Goal: Task Accomplishment & Management: Manage account settings

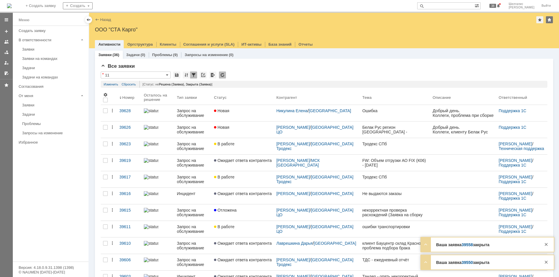
click at [243, 128] on div "Новая" at bounding box center [243, 127] width 58 height 5
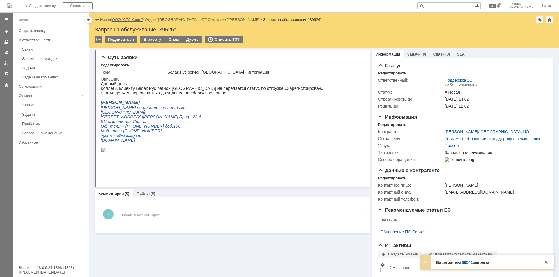
click at [126, 20] on link "ООО "СТА Карго"" at bounding box center [127, 19] width 31 height 4
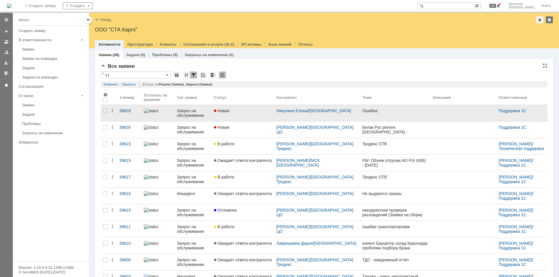
click at [241, 111] on div "Новая" at bounding box center [243, 111] width 58 height 5
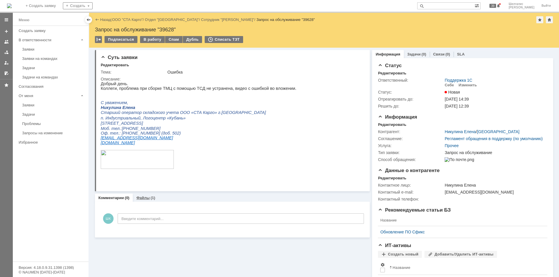
click at [138, 196] on div "Файлы (1)" at bounding box center [146, 198] width 26 height 8
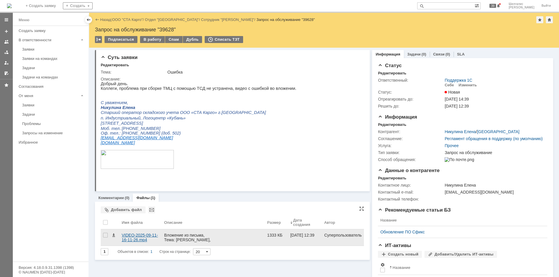
click at [127, 237] on div "VIDEO-2025-09-11-16-11-26.mp4" at bounding box center [141, 237] width 38 height 9
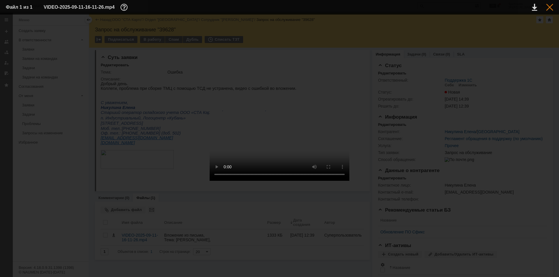
click at [547, 5] on div at bounding box center [549, 7] width 7 height 7
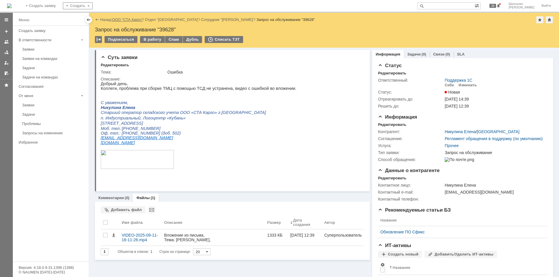
click at [128, 20] on link "ООО "СТА Карго"" at bounding box center [127, 19] width 31 height 4
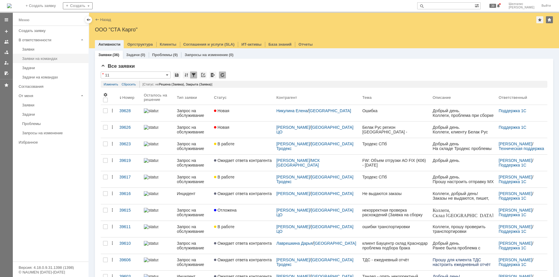
click at [48, 59] on div "Заявки на командах" at bounding box center [53, 58] width 63 height 4
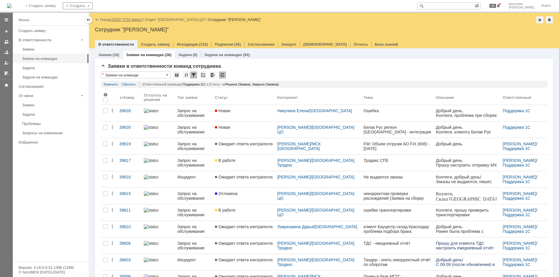
click at [129, 18] on link "ООО "СТА Карго"" at bounding box center [127, 19] width 31 height 4
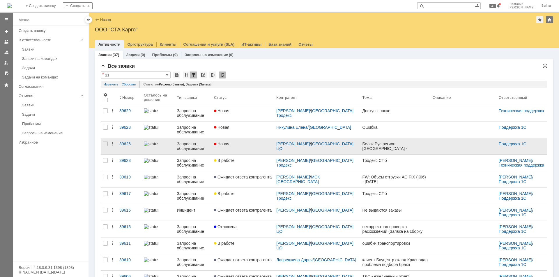
click at [237, 142] on div "Новая" at bounding box center [243, 144] width 58 height 5
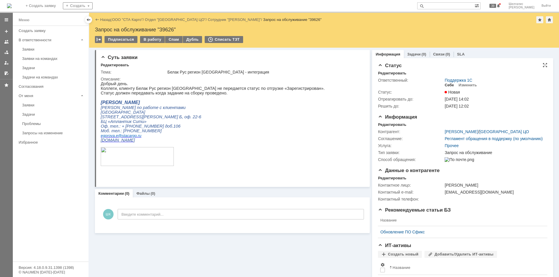
click at [444, 87] on div "Себе" at bounding box center [448, 85] width 9 height 5
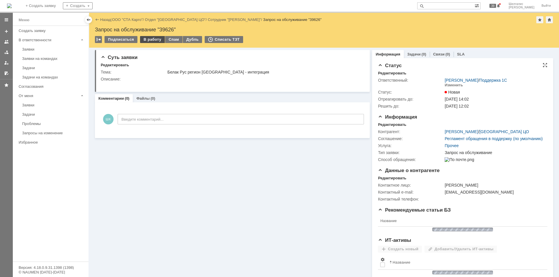
click at [149, 40] on div "В работу" at bounding box center [152, 39] width 25 height 7
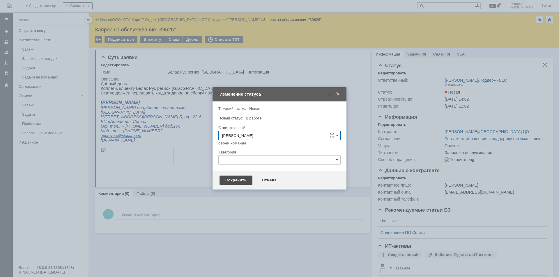
click at [236, 178] on div "Сохранить" at bounding box center [235, 180] width 33 height 9
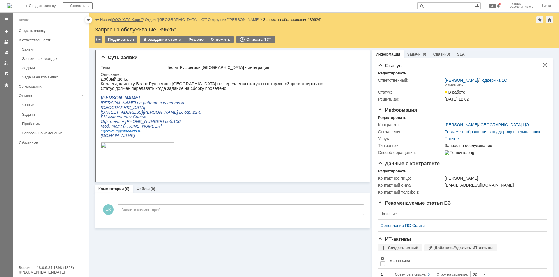
click at [133, 18] on link "ООО "СТА Карго"" at bounding box center [127, 19] width 31 height 4
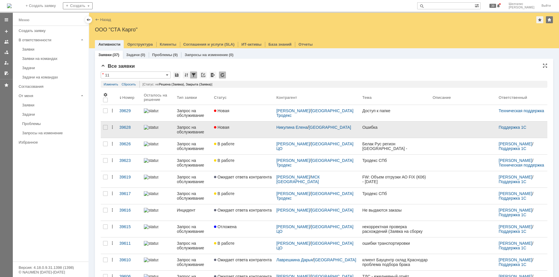
click at [245, 129] on div "Новая" at bounding box center [243, 127] width 58 height 5
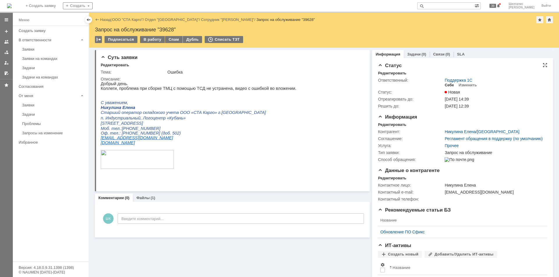
click at [446, 84] on div "Себе" at bounding box center [448, 85] width 9 height 5
click at [153, 40] on div "В работу" at bounding box center [152, 39] width 25 height 7
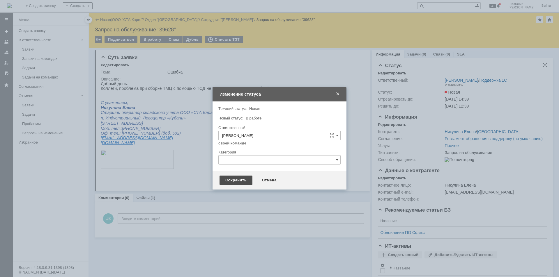
click at [235, 180] on div "Сохранить" at bounding box center [235, 180] width 33 height 9
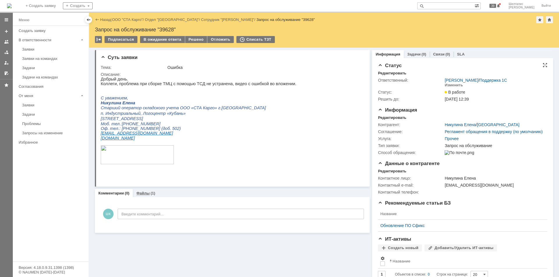
click at [153, 193] on div "(1)" at bounding box center [152, 193] width 5 height 4
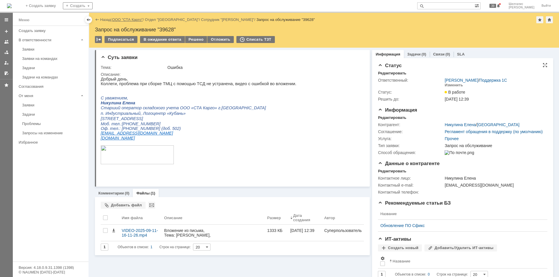
click at [137, 19] on link "ООО "СТА Карго"" at bounding box center [127, 19] width 31 height 4
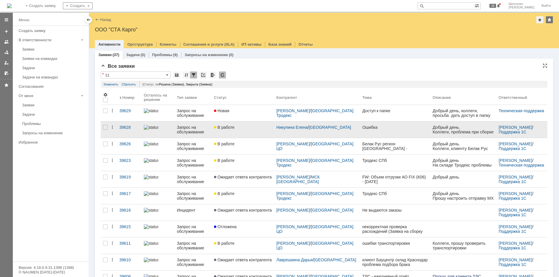
click at [245, 129] on div "В работе" at bounding box center [243, 127] width 58 height 5
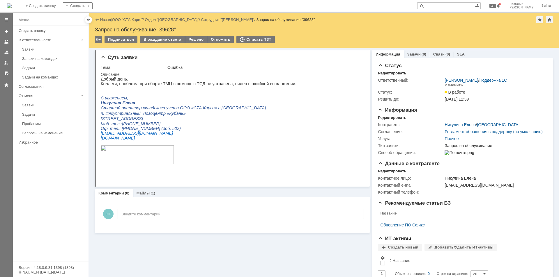
click at [170, 30] on div "Запрос на обслуживание "39628"" at bounding box center [324, 30] width 458 height 6
copy div "39628"
click at [128, 21] on link "ООО "СТА Карго"" at bounding box center [127, 19] width 31 height 4
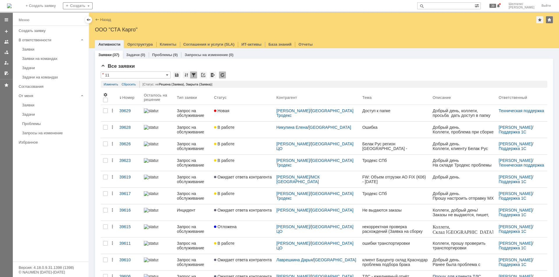
click at [46, 58] on div "Заявки на командах" at bounding box center [53, 58] width 63 height 4
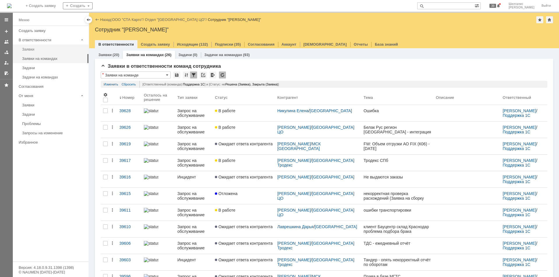
click at [43, 47] on link "Заявки" at bounding box center [54, 49] width 68 height 9
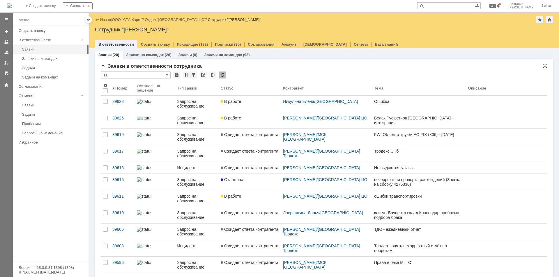
click at [32, 49] on div "Заявки" at bounding box center [53, 49] width 63 height 4
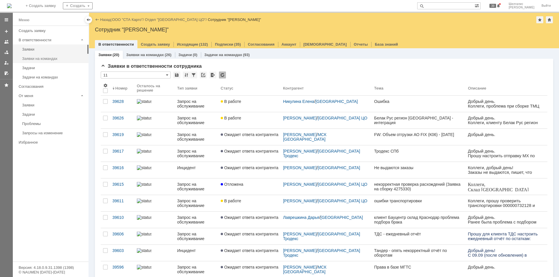
click at [40, 59] on div "Заявки на командах" at bounding box center [53, 58] width 63 height 4
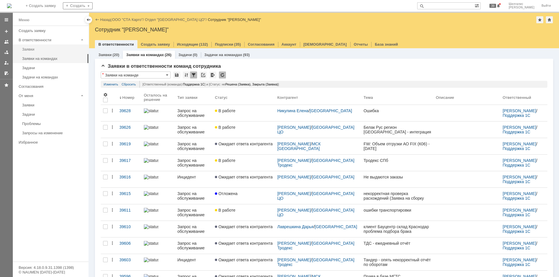
click at [35, 48] on div "Заявки" at bounding box center [53, 49] width 63 height 4
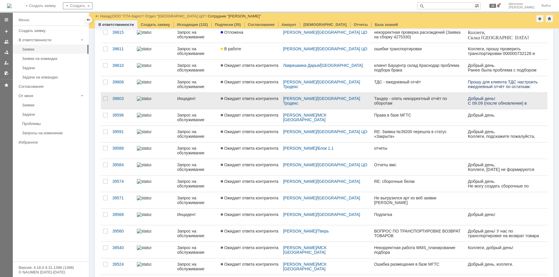
scroll to position [157, 0]
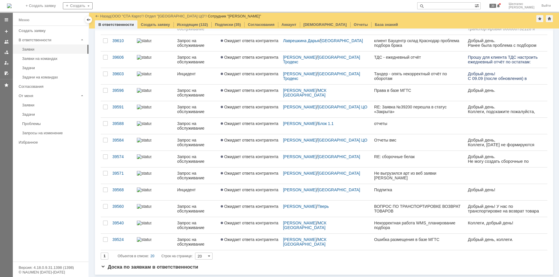
click at [242, 259] on div "1 Объектов в списке: 20 Строк на странице: 20" at bounding box center [324, 256] width 447 height 7
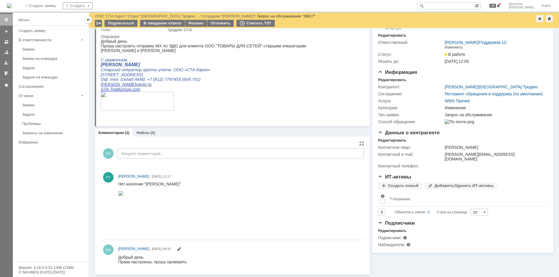
scroll to position [18, 0]
click at [123, 196] on img at bounding box center [120, 193] width 5 height 5
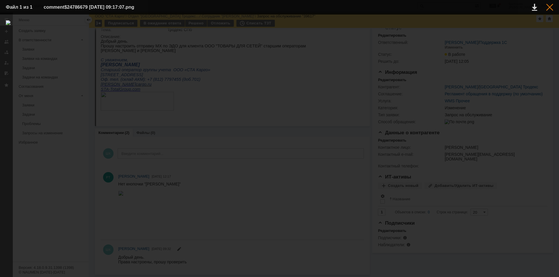
click at [550, 8] on div at bounding box center [549, 7] width 7 height 7
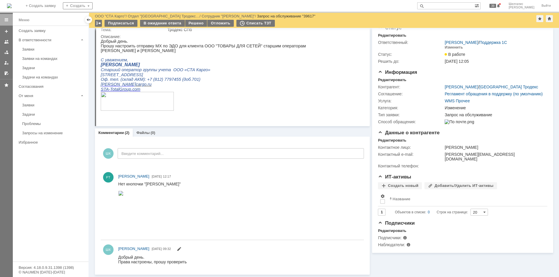
scroll to position [0, 0]
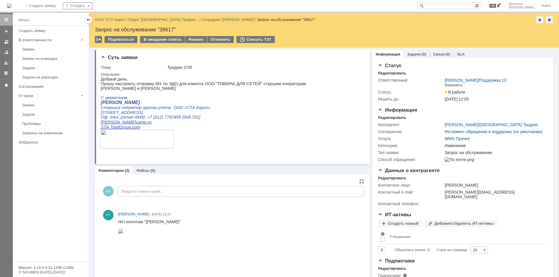
click at [123, 234] on img at bounding box center [120, 231] width 5 height 5
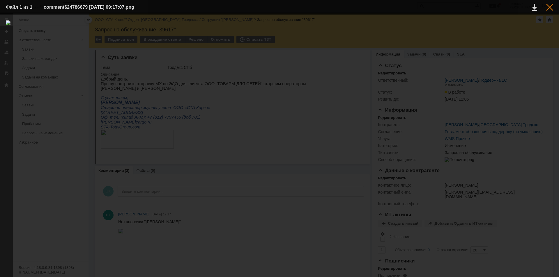
click at [549, 6] on div at bounding box center [549, 7] width 7 height 7
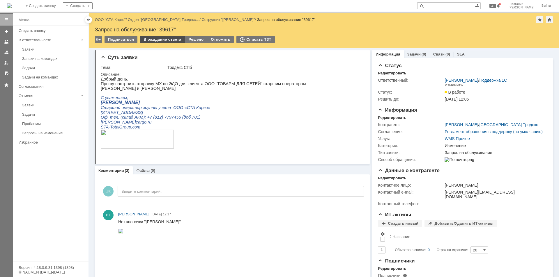
click at [163, 42] on div "В ожидание ответа" at bounding box center [162, 39] width 45 height 7
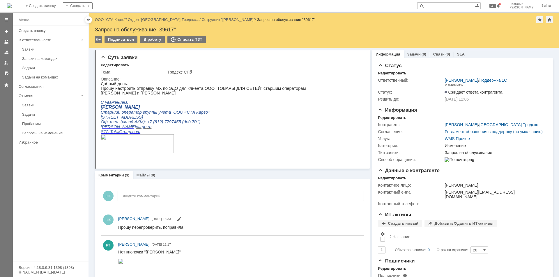
click at [111, 18] on link "ООО "СТА Карго"" at bounding box center [110, 19] width 31 height 4
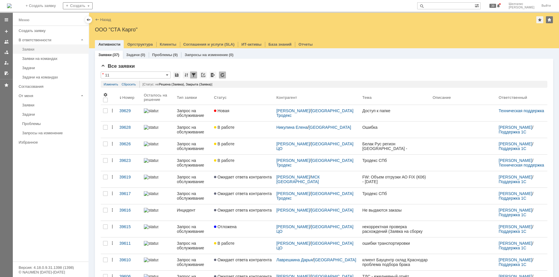
click at [33, 49] on div "Заявки" at bounding box center [53, 49] width 63 height 4
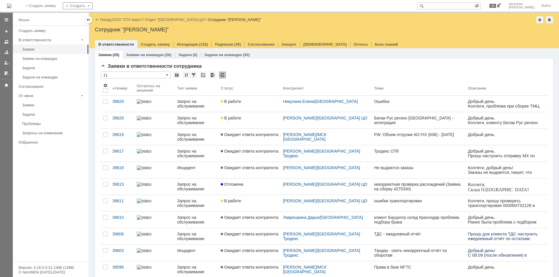
click at [242, 102] on div "В работе" at bounding box center [250, 101] width 58 height 5
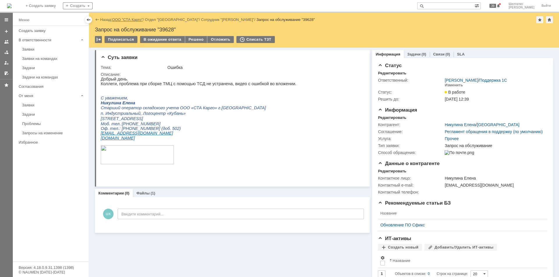
click at [131, 21] on link "ООО "СТА Карго"" at bounding box center [127, 19] width 31 height 4
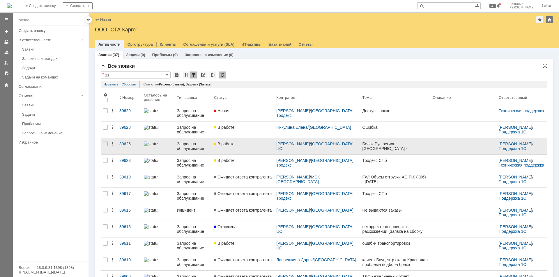
click at [249, 147] on link "В работе" at bounding box center [243, 146] width 62 height 16
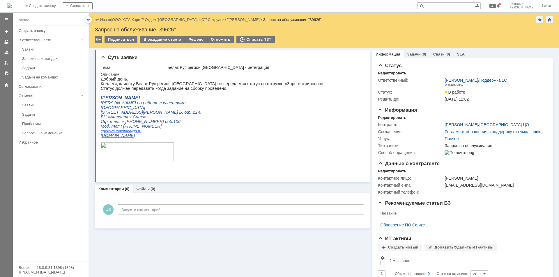
click at [42, 50] on div "Заявки" at bounding box center [53, 49] width 63 height 4
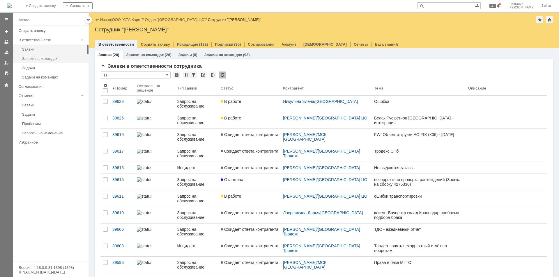
click at [54, 59] on div "Заявки на командах" at bounding box center [53, 58] width 63 height 4
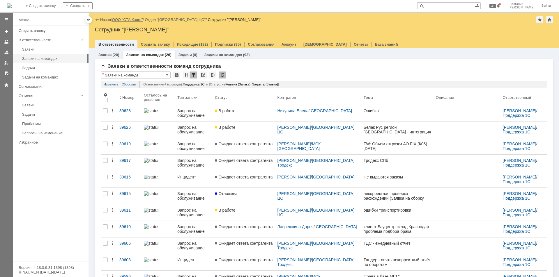
click at [120, 19] on link "ООО "СТА Карго"" at bounding box center [127, 19] width 31 height 4
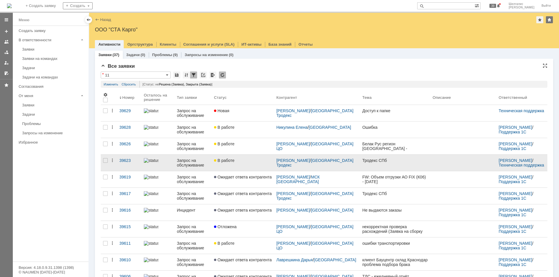
click at [237, 157] on link "В работе" at bounding box center [243, 163] width 62 height 16
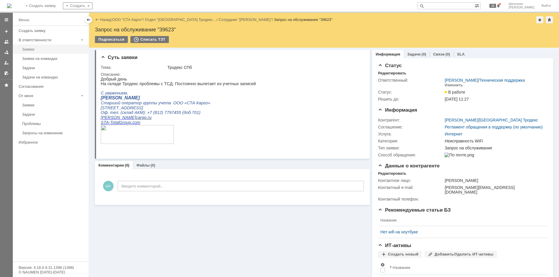
click at [35, 49] on div "Заявки" at bounding box center [53, 49] width 63 height 4
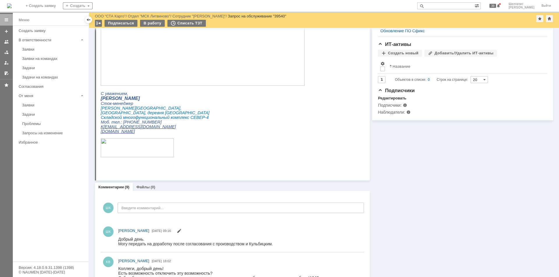
scroll to position [262, 0]
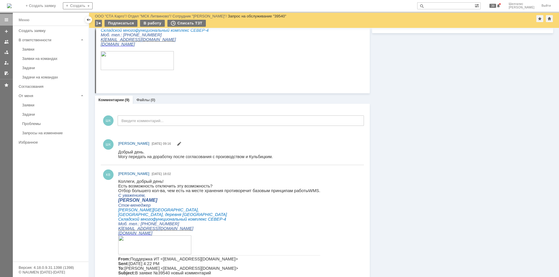
click at [408, 111] on div "Информация Задачи (0) Связи (0) SLA Статус Редактировать Ответственный: Шилгали…" at bounding box center [461, 269] width 183 height 1007
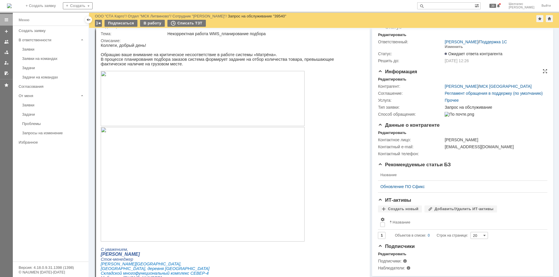
scroll to position [0, 0]
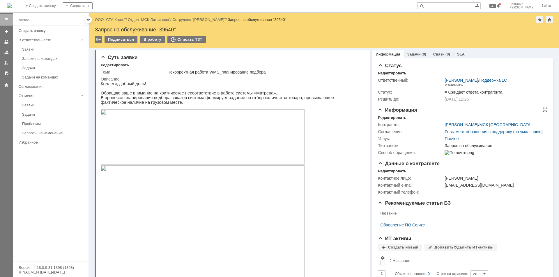
drag, startPoint x: 411, startPoint y: 202, endPoint x: 390, endPoint y: 120, distance: 84.9
click at [146, 38] on div "В работу" at bounding box center [152, 39] width 25 height 7
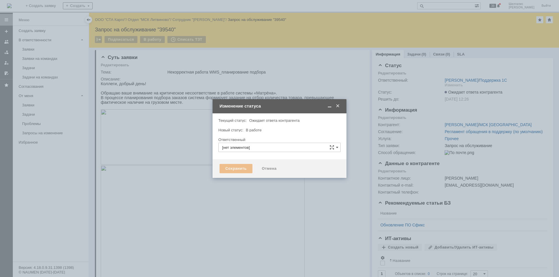
type input "[PERSON_NAME]"
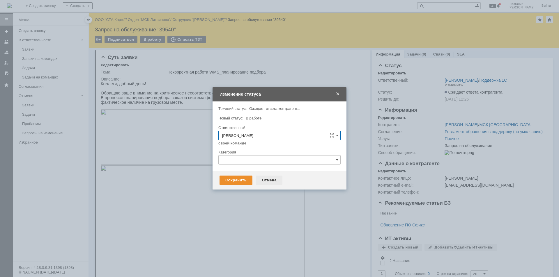
click at [272, 182] on div "Отмена" at bounding box center [269, 180] width 26 height 9
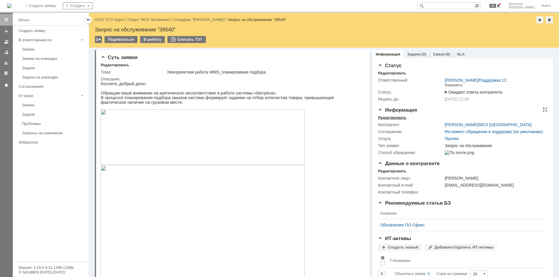
click at [388, 119] on div "Редактировать" at bounding box center [392, 118] width 28 height 5
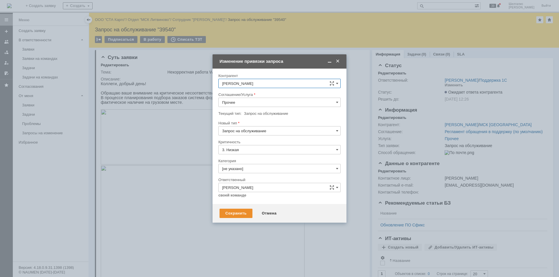
click at [252, 105] on input "Прочее" at bounding box center [279, 102] width 122 height 9
click at [246, 180] on span "WMS Прочее" at bounding box center [279, 179] width 115 height 5
type input "WMS Прочее"
click at [247, 169] on input "[не указано]" at bounding box center [279, 168] width 122 height 9
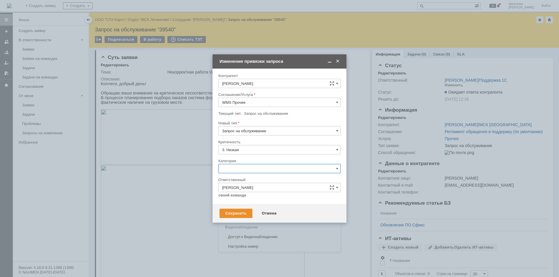
click at [242, 209] on span "Консультация пользователя" at bounding box center [279, 208] width 115 height 5
type input "Консультация пользователя"
click at [241, 214] on div "Сохранить" at bounding box center [235, 213] width 33 height 9
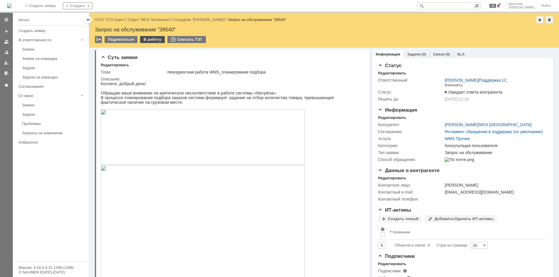
scroll to position [0, 0]
click at [151, 42] on div "В работу" at bounding box center [152, 39] width 25 height 7
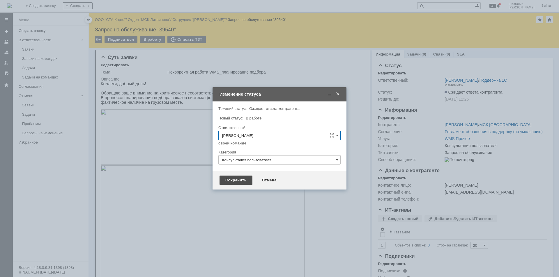
click at [239, 184] on div "Сохранить" at bounding box center [235, 180] width 33 height 9
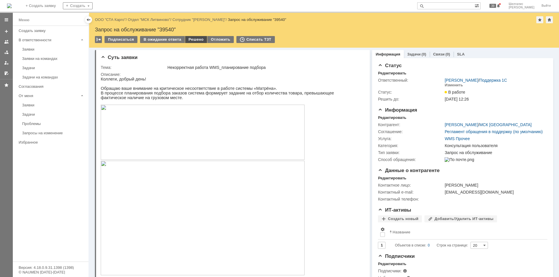
click at [195, 38] on div "Решено" at bounding box center [196, 39] width 22 height 7
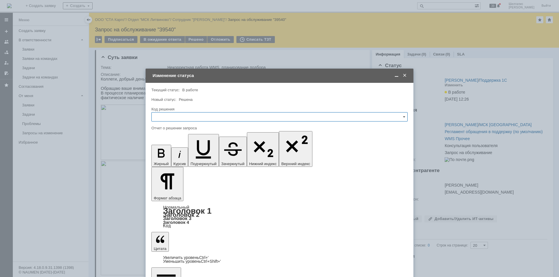
click at [210, 117] on input "text" at bounding box center [279, 116] width 256 height 9
click at [179, 193] on div "Решено" at bounding box center [280, 194] width 256 height 9
type input "Решено"
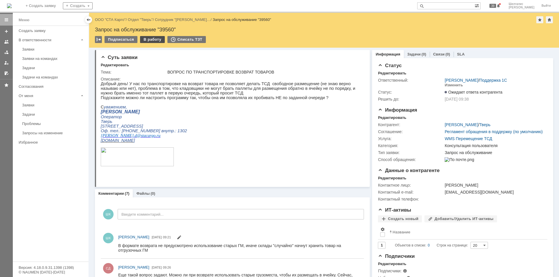
click at [152, 37] on div "В работу" at bounding box center [152, 39] width 25 height 7
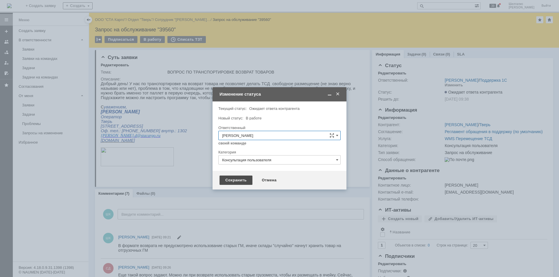
click at [242, 178] on div "Сохранить" at bounding box center [235, 180] width 33 height 9
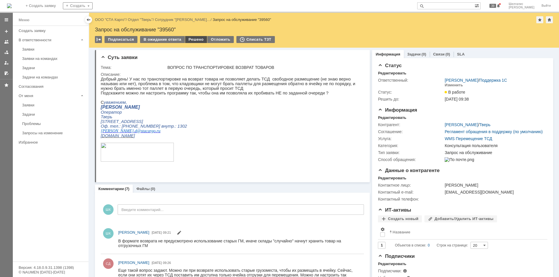
click at [194, 40] on div "Решено" at bounding box center [196, 39] width 22 height 7
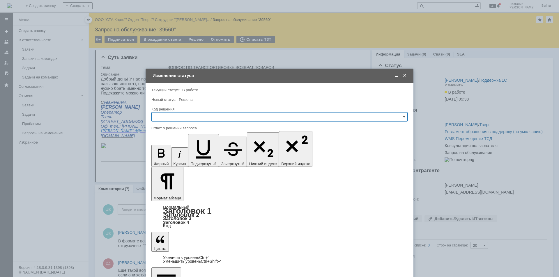
click at [198, 116] on input "text" at bounding box center [279, 116] width 256 height 9
click at [174, 197] on span "Решено" at bounding box center [279, 195] width 249 height 5
type input "Решено"
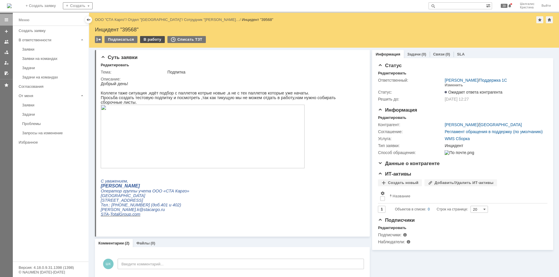
click at [147, 41] on div "В работу" at bounding box center [152, 39] width 25 height 7
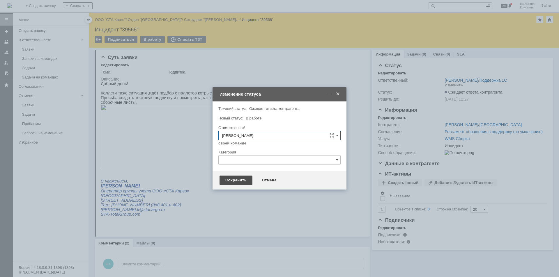
click at [235, 181] on div "Сохранить" at bounding box center [235, 180] width 33 height 9
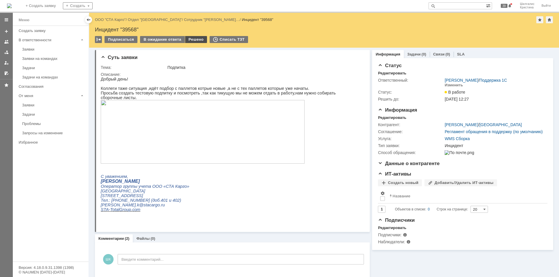
click at [192, 37] on div "Решено" at bounding box center [196, 39] width 22 height 7
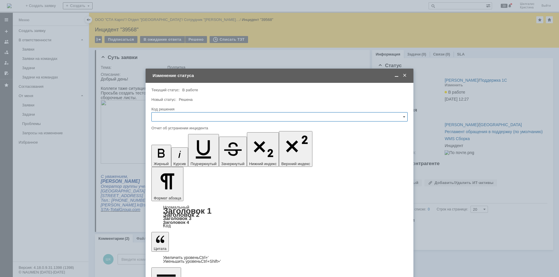
click at [188, 113] on input "text" at bounding box center [279, 116] width 256 height 9
click at [168, 192] on div "Решено" at bounding box center [280, 194] width 256 height 9
type input "Решено"
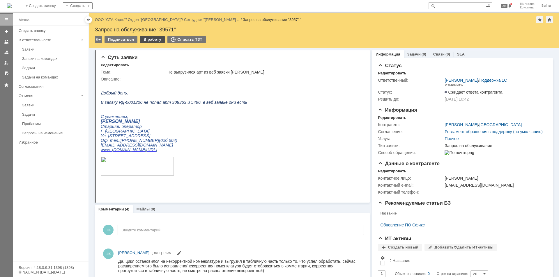
click at [152, 40] on div "В работу" at bounding box center [152, 39] width 25 height 7
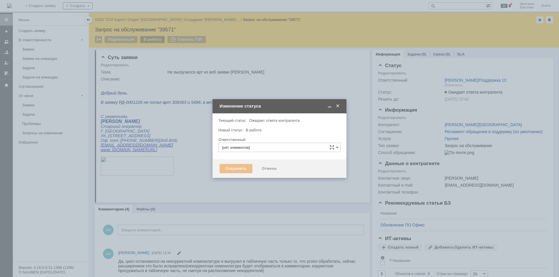
type input "[PERSON_NAME]"
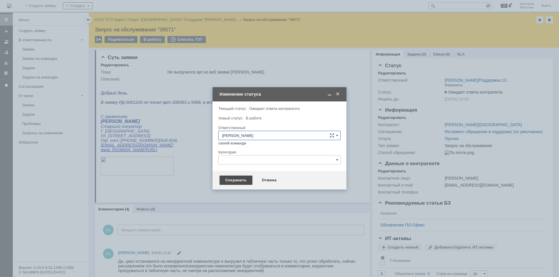
click at [230, 180] on div "Сохранить" at bounding box center [235, 180] width 33 height 9
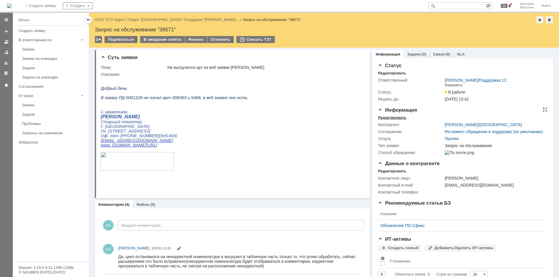
click at [395, 117] on div "Редактировать" at bounding box center [392, 118] width 28 height 5
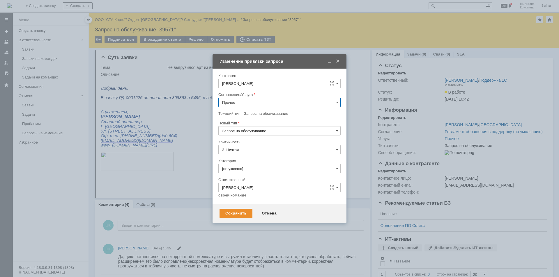
click at [243, 104] on input "Прочее" at bounding box center [279, 102] width 122 height 9
click at [249, 158] on div "WMS Обмены" at bounding box center [280, 160] width 122 height 9
type input "WMS Обмены"
click at [241, 168] on input "[не указано]" at bounding box center [279, 168] width 122 height 9
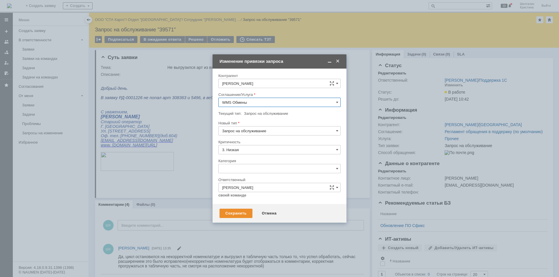
type input "WMS Обмены"
click at [244, 199] on span "Изменение" at bounding box center [279, 198] width 115 height 5
click at [240, 215] on div "Сохранить" at bounding box center [235, 213] width 33 height 9
type input "Изменение"
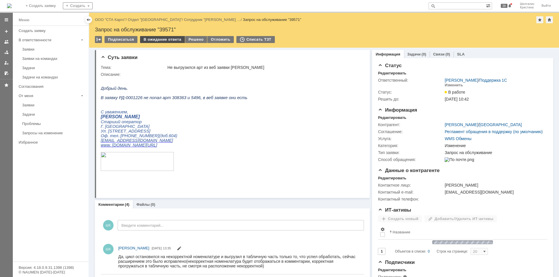
scroll to position [0, 0]
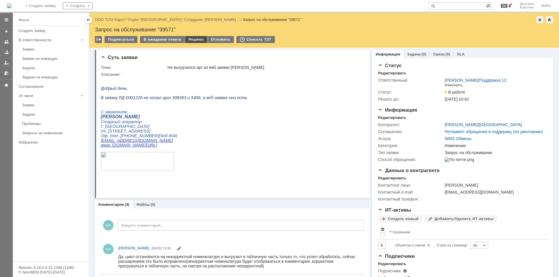
click at [199, 40] on div "Решено" at bounding box center [196, 39] width 22 height 7
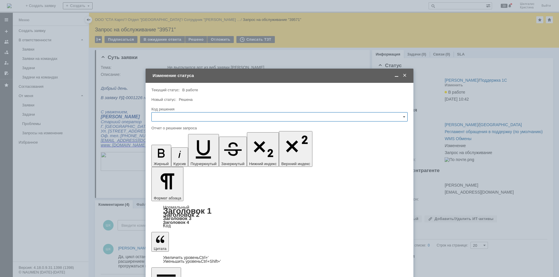
click at [182, 118] on input "text" at bounding box center [279, 116] width 256 height 9
click at [173, 194] on span "Решено" at bounding box center [279, 195] width 249 height 5
type input "Решено"
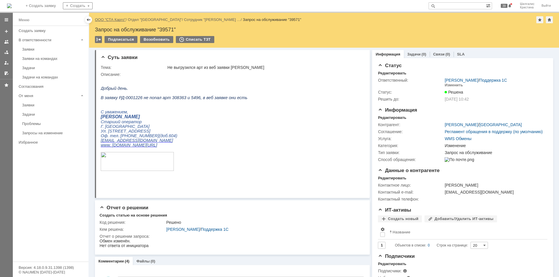
click at [116, 21] on link "ООО "СТА Карго"" at bounding box center [110, 19] width 31 height 4
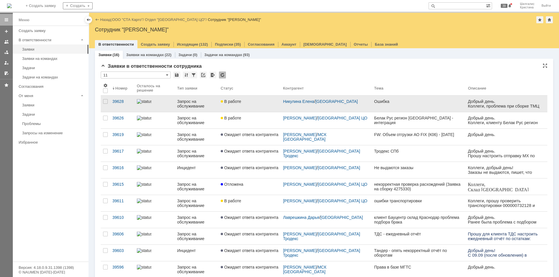
click at [245, 102] on div "В работе" at bounding box center [250, 101] width 58 height 5
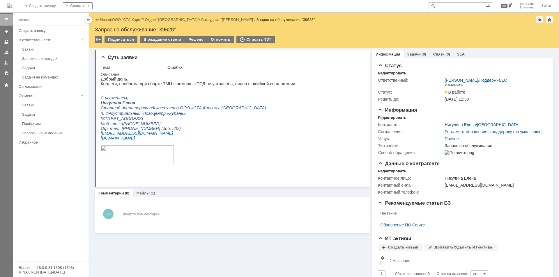
click at [141, 190] on div "Файлы (1)" at bounding box center [146, 193] width 26 height 8
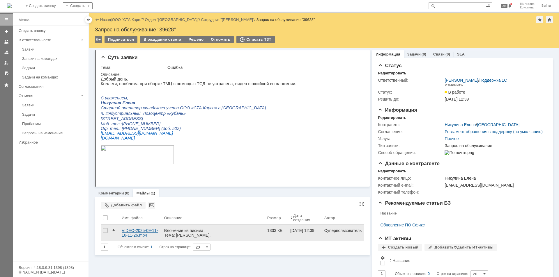
click at [133, 231] on div "VIDEO-2025-09-11-16-11-26.mp4" at bounding box center [141, 233] width 38 height 9
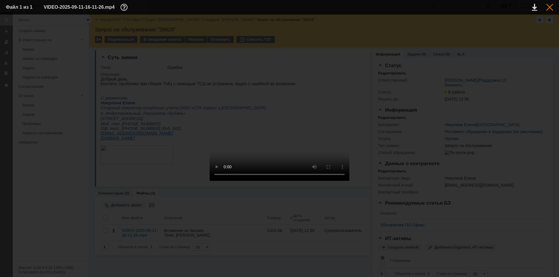
click at [548, 5] on div at bounding box center [549, 7] width 7 height 7
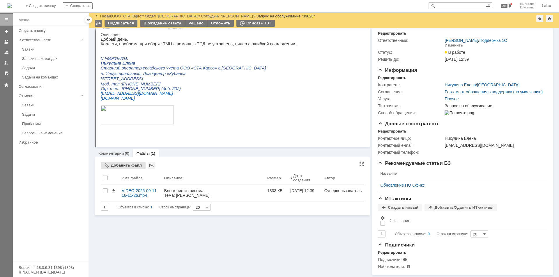
scroll to position [29, 0]
drag, startPoint x: 117, startPoint y: 144, endPoint x: 28, endPoint y: 98, distance: 100.2
click at [117, 151] on link "Комментарии" at bounding box center [111, 153] width 26 height 4
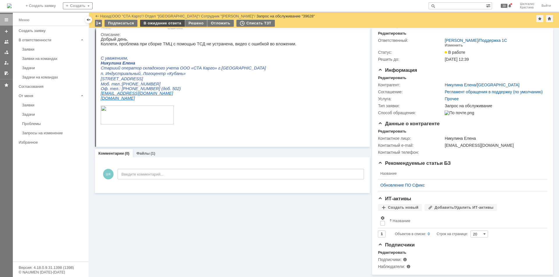
click at [162, 21] on div "В ожидание ответа" at bounding box center [162, 23] width 45 height 7
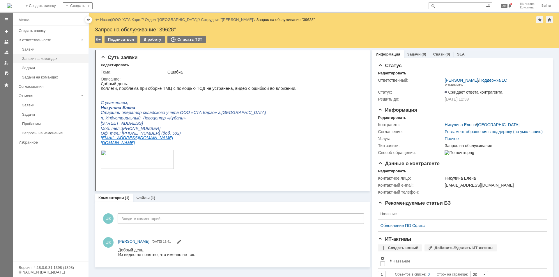
click at [38, 57] on div "Заявки на командах" at bounding box center [53, 58] width 63 height 4
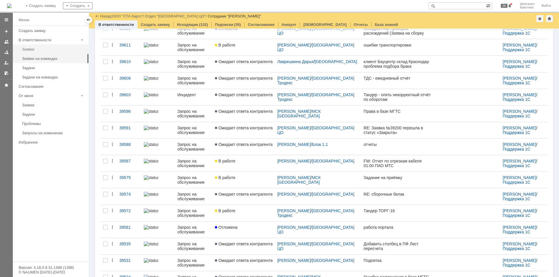
click at [41, 49] on div "Заявки" at bounding box center [53, 49] width 63 height 4
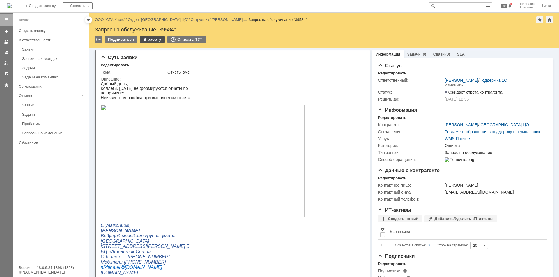
click at [154, 40] on div "В работу" at bounding box center [152, 39] width 25 height 7
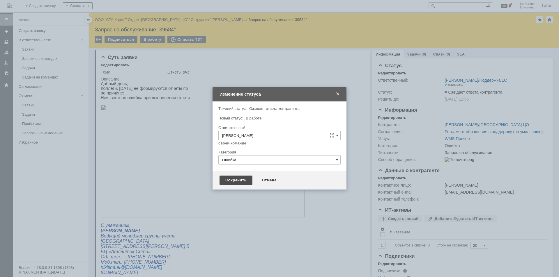
click at [243, 180] on div "Сохранить" at bounding box center [235, 180] width 33 height 9
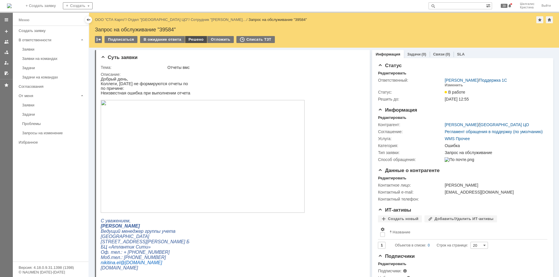
click at [197, 39] on div "Решено" at bounding box center [196, 39] width 22 height 7
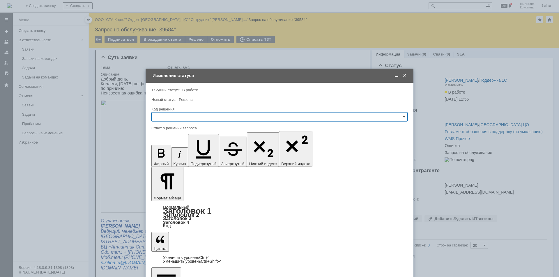
click at [183, 115] on input "text" at bounding box center [279, 116] width 256 height 9
click at [172, 197] on div "Решено" at bounding box center [280, 194] width 256 height 9
type input "Решено"
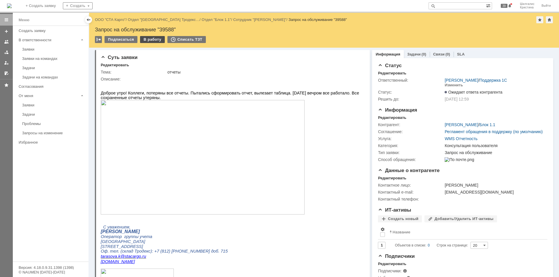
click at [147, 38] on div "В работу" at bounding box center [152, 39] width 25 height 7
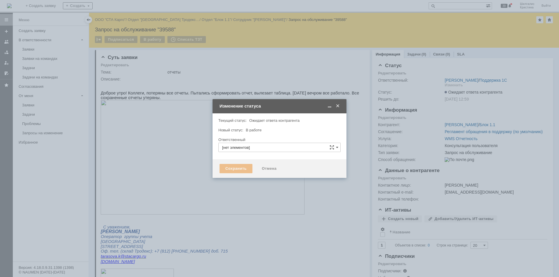
type input "[PERSON_NAME]"
type input "Консультация пользователя"
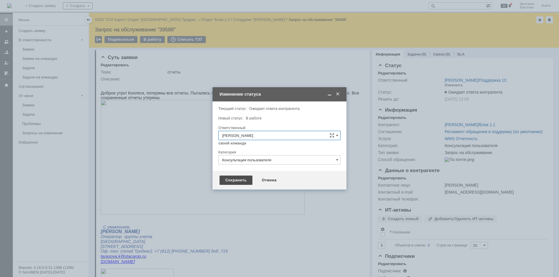
click at [241, 176] on div "Сохранить" at bounding box center [235, 180] width 33 height 9
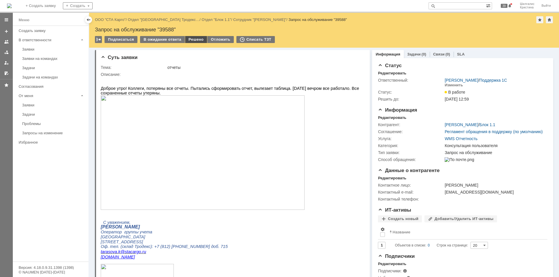
click at [194, 41] on div "Решено" at bounding box center [196, 39] width 22 height 7
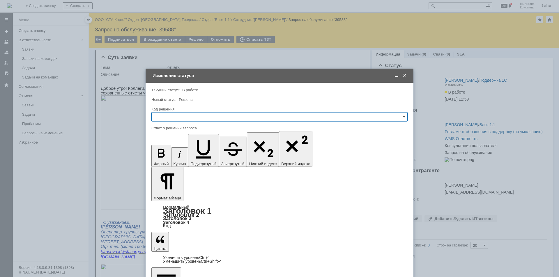
click at [192, 117] on input "text" at bounding box center [279, 116] width 256 height 9
click at [174, 193] on span "Решено" at bounding box center [279, 195] width 249 height 5
type input "Решено"
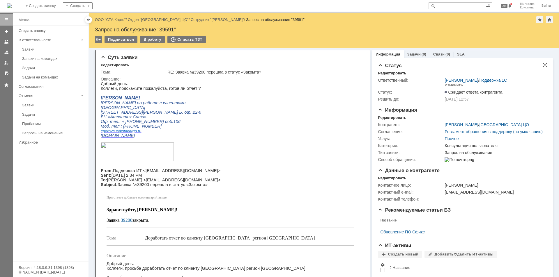
drag, startPoint x: 407, startPoint y: 231, endPoint x: 379, endPoint y: 106, distance: 128.5
click at [397, 116] on div "Редактировать" at bounding box center [392, 118] width 28 height 5
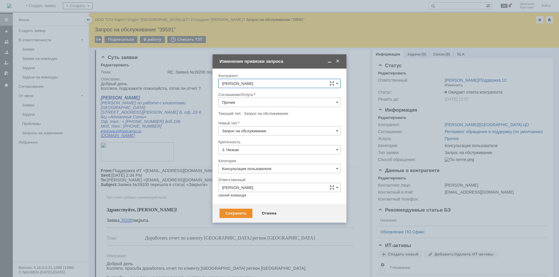
click at [248, 102] on input "Прочее" at bounding box center [279, 102] width 122 height 9
click at [252, 153] on span "WMS Прочее" at bounding box center [279, 153] width 115 height 5
type input "WMS Прочее"
click at [247, 168] on input "Консультация пользователя" at bounding box center [279, 168] width 122 height 9
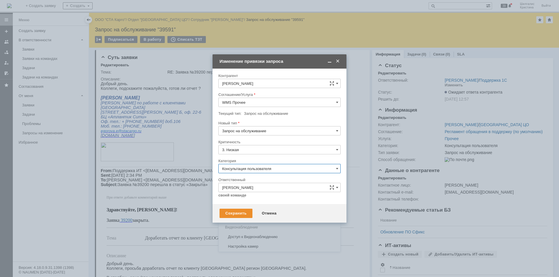
click at [249, 169] on input "Консультация пользователя" at bounding box center [279, 168] width 122 height 9
click at [277, 157] on div at bounding box center [279, 157] width 122 height 4
type input "Консультация пользователя"
click at [238, 213] on div "Сохранить" at bounding box center [235, 213] width 33 height 9
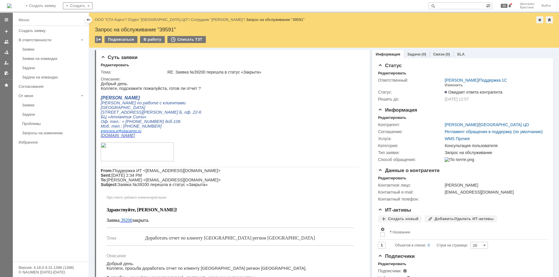
scroll to position [0, 0]
click at [147, 38] on div "В работу" at bounding box center [152, 39] width 25 height 7
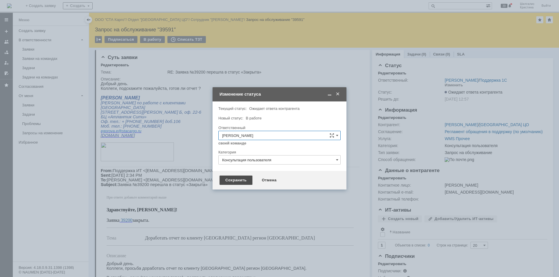
click at [237, 179] on div "Сохранить" at bounding box center [235, 180] width 33 height 9
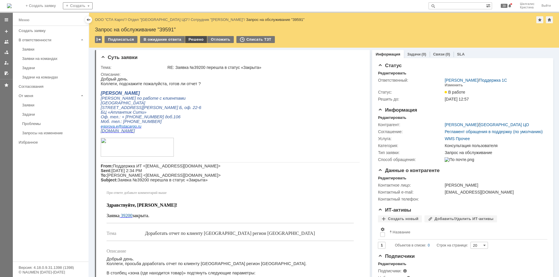
click at [188, 41] on div "Решено" at bounding box center [196, 39] width 22 height 7
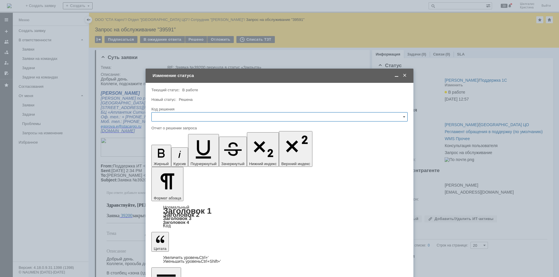
click at [176, 117] on input "text" at bounding box center [279, 116] width 256 height 9
click at [166, 194] on span "Решено" at bounding box center [279, 195] width 249 height 5
type input "Решено"
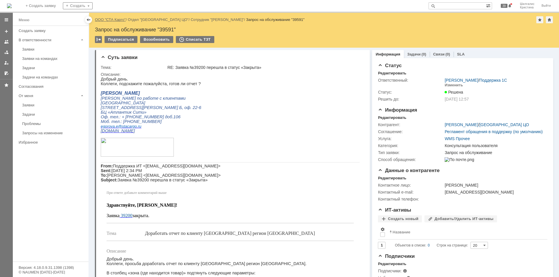
click at [116, 19] on link "ООО "СТА Карго"" at bounding box center [110, 19] width 31 height 4
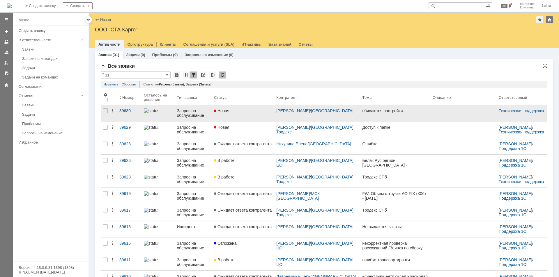
click at [247, 112] on div "Новая" at bounding box center [243, 111] width 58 height 5
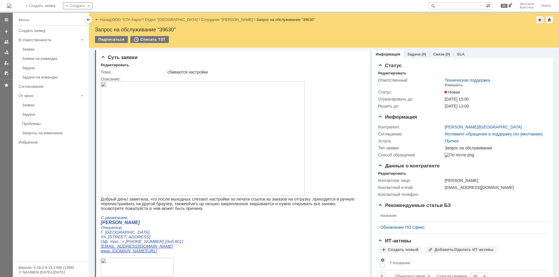
click at [206, 122] on img at bounding box center [203, 139] width 204 height 115
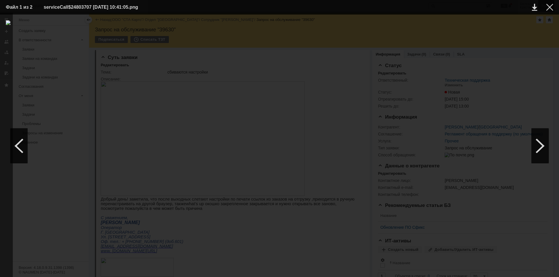
click at [546, 10] on div at bounding box center [549, 7] width 7 height 7
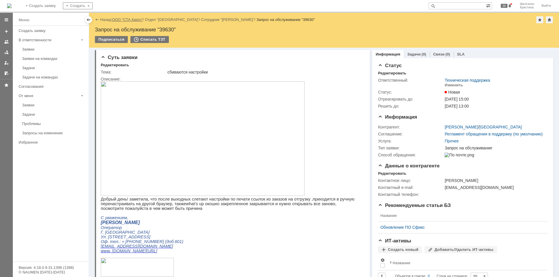
click at [135, 19] on link "ООО "СТА Карго"" at bounding box center [127, 19] width 31 height 4
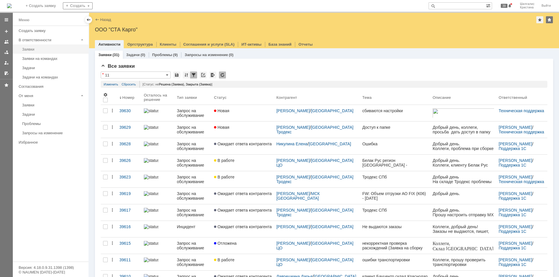
click at [34, 49] on div "Заявки" at bounding box center [53, 49] width 63 height 4
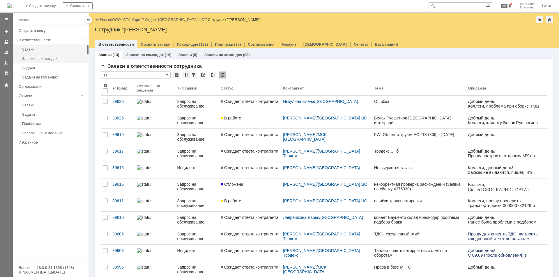
click at [41, 61] on link "Заявки на командах" at bounding box center [54, 58] width 68 height 9
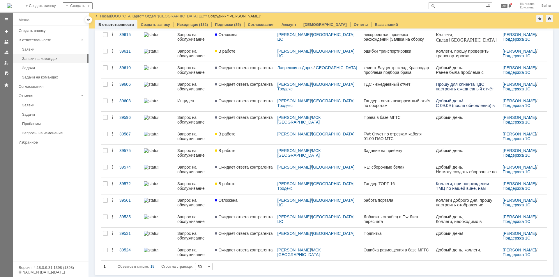
scroll to position [23, 0]
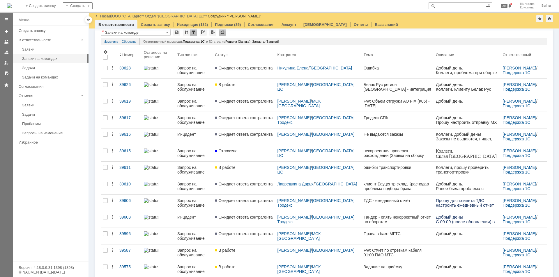
click at [463, 6] on input "text" at bounding box center [456, 5] width 57 height 7
paste input "39568"
type input "39568"
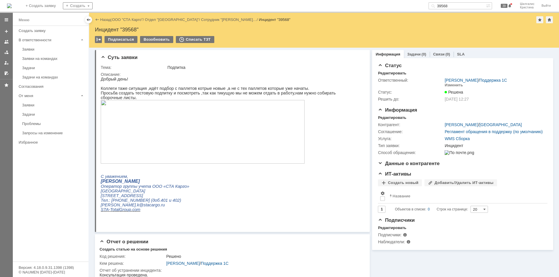
drag, startPoint x: 449, startPoint y: 230, endPoint x: 373, endPoint y: 97, distance: 153.2
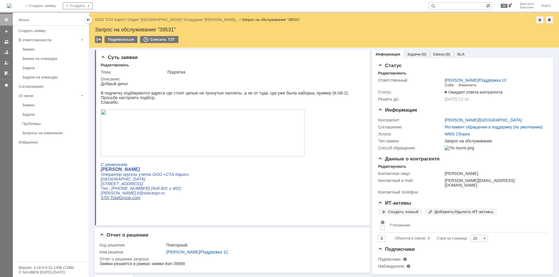
click at [150, 126] on img at bounding box center [203, 132] width 204 height 47
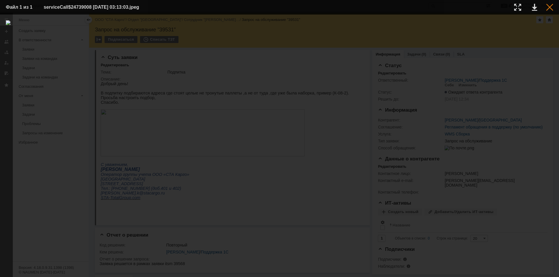
click at [550, 8] on div at bounding box center [549, 7] width 7 height 7
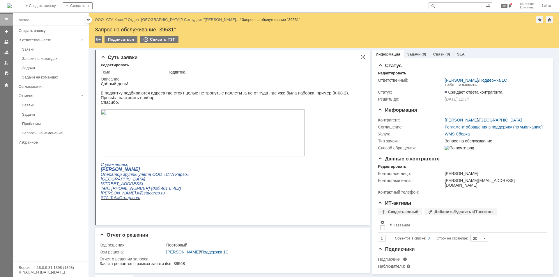
click at [180, 135] on img at bounding box center [203, 132] width 204 height 47
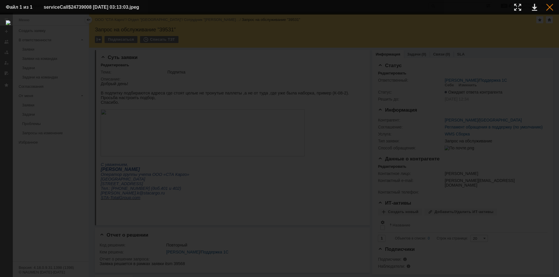
click at [549, 8] on div at bounding box center [549, 7] width 7 height 7
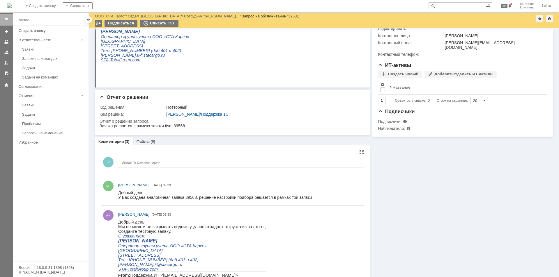
scroll to position [175, 0]
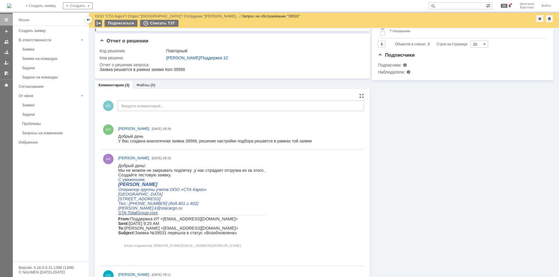
click at [192, 140] on div "У Вас создана аналогичная заявка 39568, решение настройки подбора решается в ра…" at bounding box center [215, 141] width 194 height 5
copy div "39568"
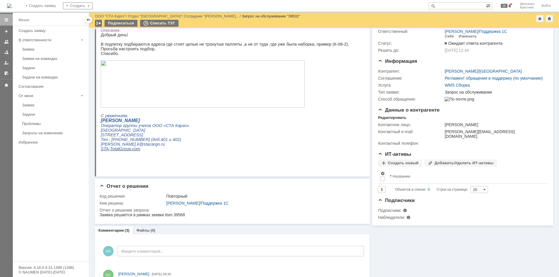
scroll to position [0, 0]
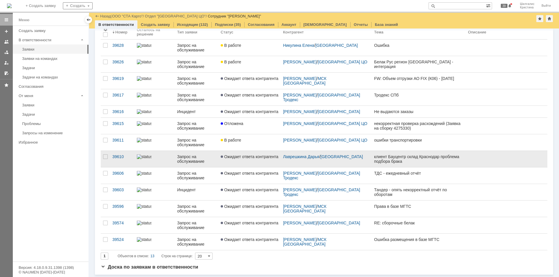
scroll to position [41, 0]
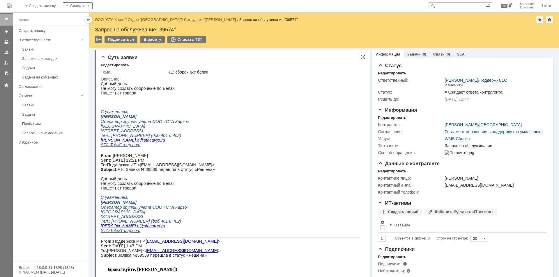
drag, startPoint x: 409, startPoint y: 222, endPoint x: 361, endPoint y: 111, distance: 120.7
click at [146, 40] on div "В работу" at bounding box center [152, 39] width 25 height 7
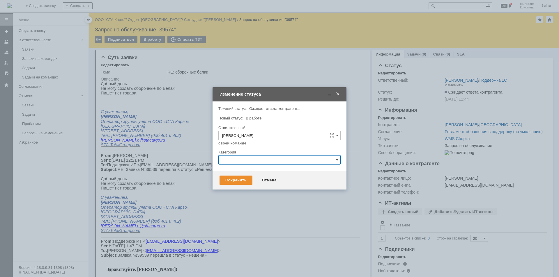
click at [262, 158] on input "text" at bounding box center [279, 159] width 122 height 9
click at [243, 205] on div "Ошибка" at bounding box center [280, 209] width 122 height 9
drag, startPoint x: 247, startPoint y: 165, endPoint x: 249, endPoint y: 157, distance: 7.7
click at [247, 164] on div "Категория Ошибка" at bounding box center [279, 159] width 122 height 19
click at [249, 157] on input "Ошибка" at bounding box center [279, 159] width 122 height 9
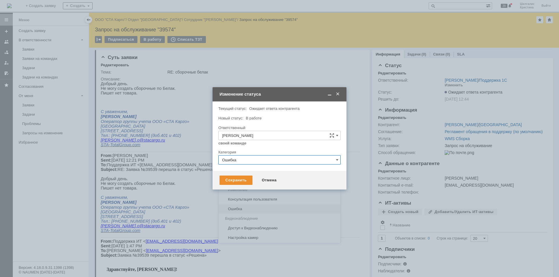
click at [249, 158] on input "Ошибка" at bounding box center [279, 159] width 122 height 9
click at [263, 146] on div at bounding box center [279, 148] width 122 height 4
type input "Ошибка"
click at [234, 179] on div "Сохранить" at bounding box center [235, 180] width 33 height 9
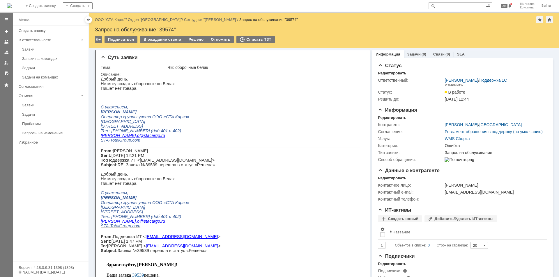
click at [266, 130] on div "С уважением, Котенко Ольга Оператор группы учета ООО «СТА Карго» Новосибирск ул…" at bounding box center [230, 124] width 259 height 38
click at [394, 118] on div "Редактировать" at bounding box center [392, 118] width 28 height 5
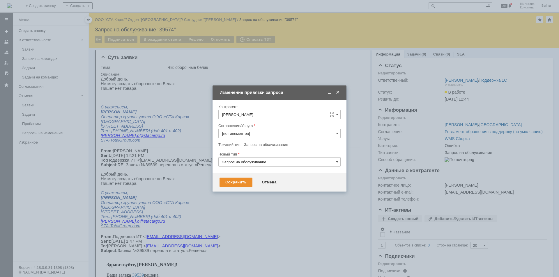
type input "WMS Сборка"
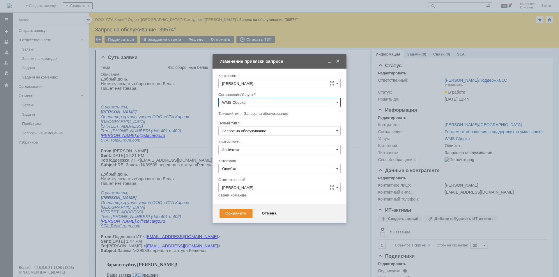
click at [235, 169] on input "Ошибка" at bounding box center [279, 168] width 122 height 9
click at [243, 208] on span "Консультация пользователя" at bounding box center [279, 208] width 115 height 5
click at [244, 213] on div "Сохранить" at bounding box center [235, 213] width 33 height 9
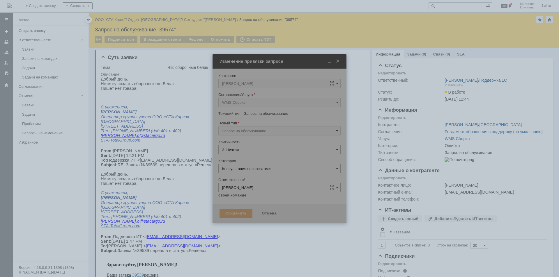
type input "Консультация пользователя"
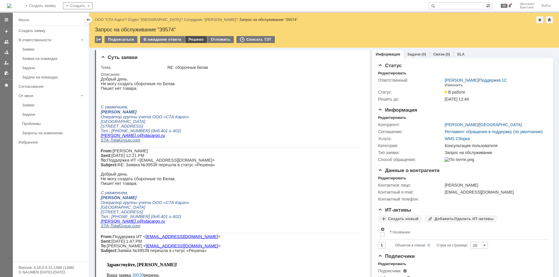
click at [191, 36] on div "Решено" at bounding box center [196, 39] width 22 height 7
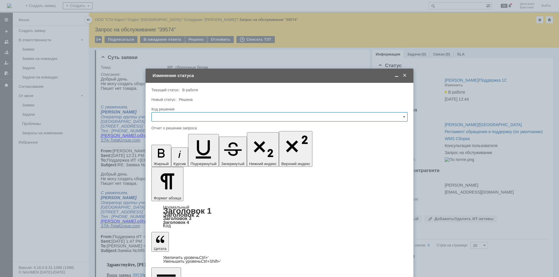
click at [179, 115] on input "text" at bounding box center [279, 116] width 256 height 9
click at [167, 191] on div "Решено" at bounding box center [280, 194] width 256 height 9
type input "Решено"
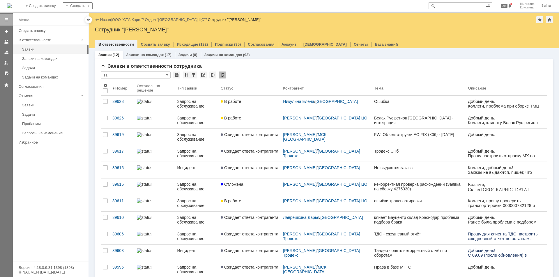
click at [255, 62] on div "Заявки в ответственности сотрудника * 11 Результаты поиска: 1 Объектов в списке…" at bounding box center [324, 189] width 458 height 261
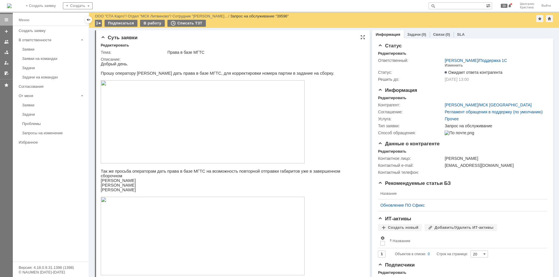
drag, startPoint x: 393, startPoint y: 218, endPoint x: 366, endPoint y: 150, distance: 73.0
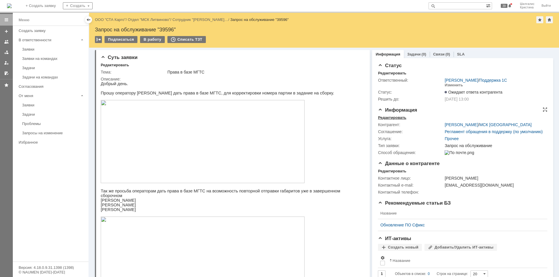
click at [389, 118] on div "Редактировать" at bounding box center [392, 118] width 28 height 5
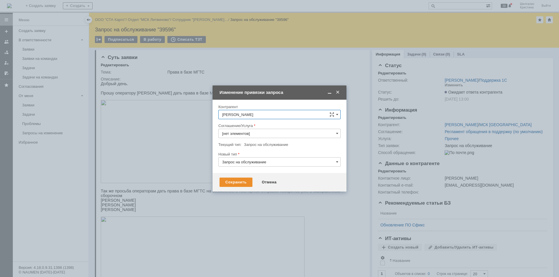
type input "Прочее"
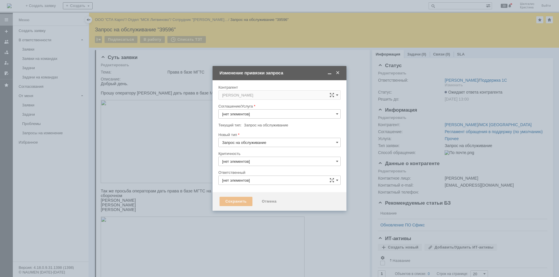
type input "3. Низкая"
type input "[PERSON_NAME]"
type input "[не указано]"
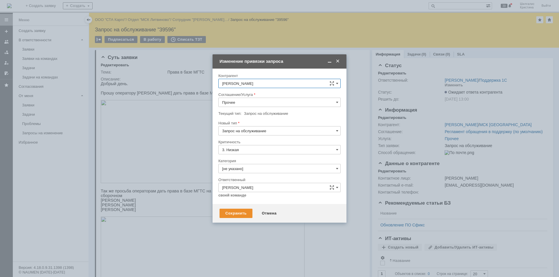
click at [242, 101] on input "Прочее" at bounding box center [279, 102] width 122 height 9
click at [247, 153] on span "WMS Прочее" at bounding box center [279, 153] width 115 height 5
type input "WMS Прочее"
click at [240, 170] on input "[не указано]" at bounding box center [279, 168] width 122 height 9
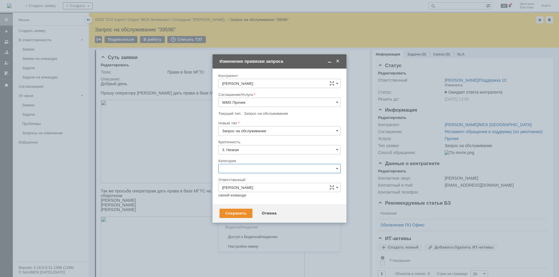
click at [241, 199] on span "Изменение" at bounding box center [279, 198] width 115 height 5
type input "Изменение"
click at [235, 212] on div "Сохранить" at bounding box center [235, 213] width 33 height 9
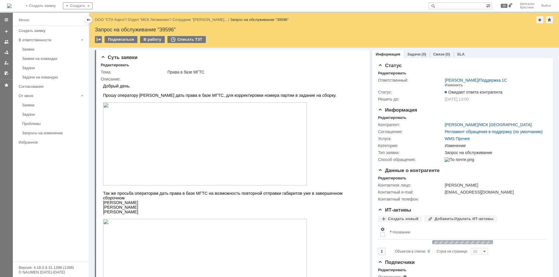
scroll to position [0, 0]
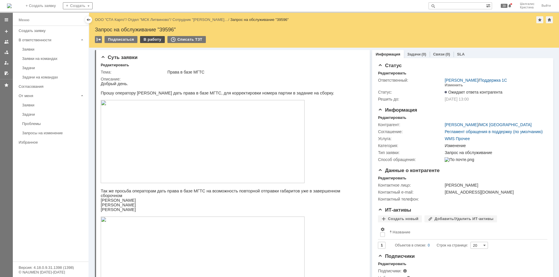
click at [145, 38] on div "В работу" at bounding box center [152, 39] width 25 height 7
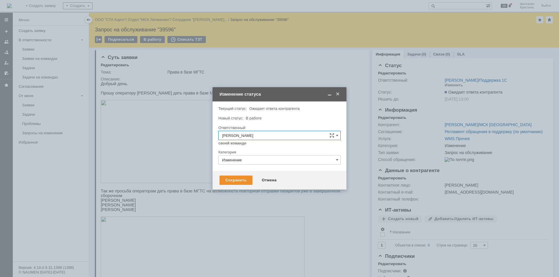
click at [240, 176] on div "Сохранить Отмена" at bounding box center [279, 180] width 134 height 19
click at [236, 179] on div "Сохранить" at bounding box center [235, 180] width 33 height 9
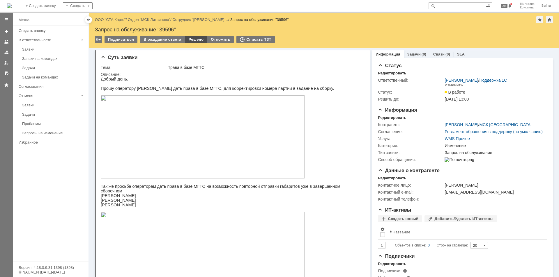
click at [193, 40] on div "Решено" at bounding box center [196, 39] width 22 height 7
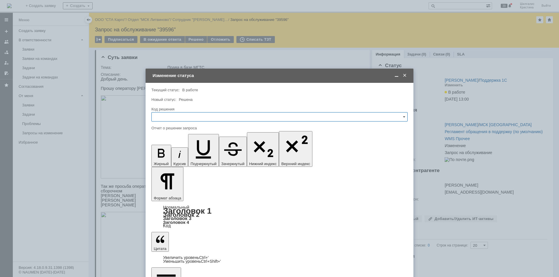
click at [188, 119] on input "text" at bounding box center [279, 116] width 256 height 9
click at [167, 193] on span "Решено" at bounding box center [279, 195] width 249 height 5
type input "Решено"
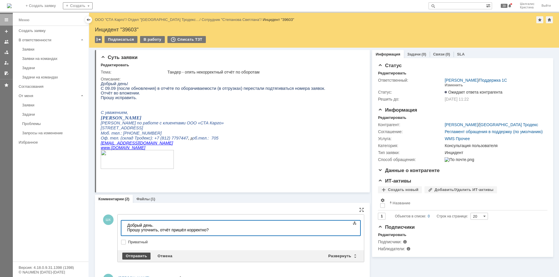
click at [133, 257] on div "Отправить" at bounding box center [136, 256] width 28 height 7
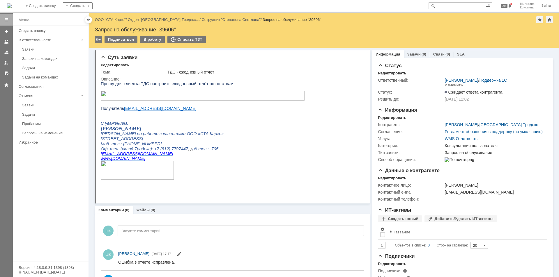
click at [169, 31] on div "Запрос на обслуживание "39606"" at bounding box center [324, 30] width 458 height 6
copy div "39606"
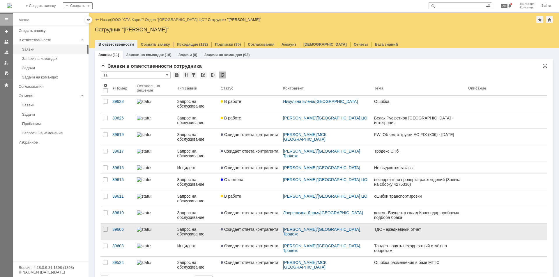
scroll to position [15, 0]
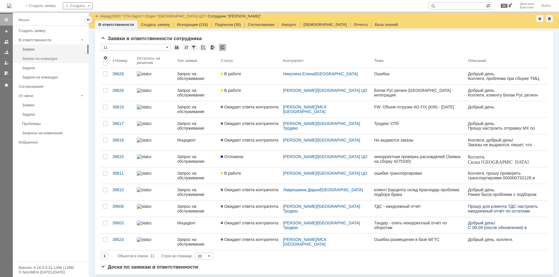
click at [52, 61] on link "Заявки на командах" at bounding box center [54, 58] width 68 height 9
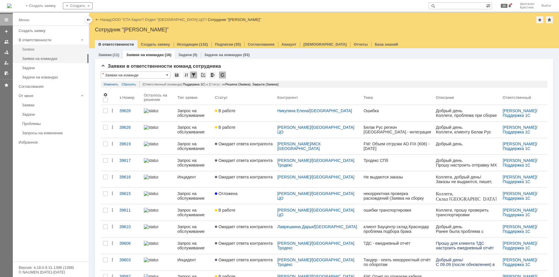
click at [36, 47] on link "Заявки" at bounding box center [54, 49] width 68 height 9
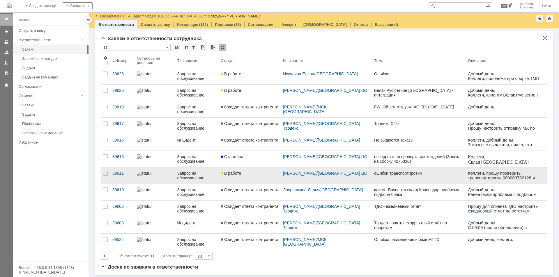
click at [250, 171] on div "В работе" at bounding box center [250, 173] width 58 height 5
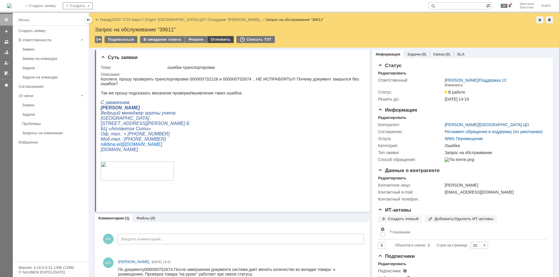
click at [217, 37] on div "Отложить" at bounding box center [220, 39] width 26 height 7
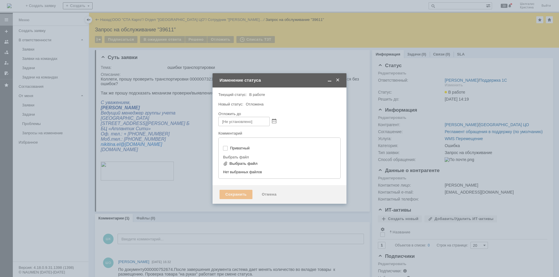
type input "[не указано]"
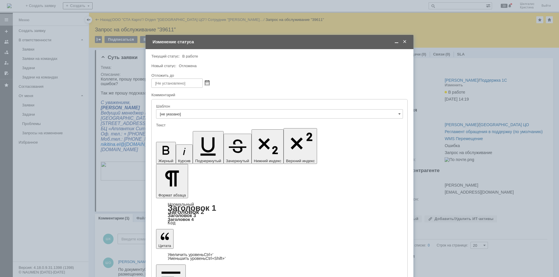
click at [206, 83] on span at bounding box center [207, 83] width 4 height 5
click at [178, 123] on div "17" at bounding box center [178, 123] width 6 height 5
type input "[DATE] 13:54"
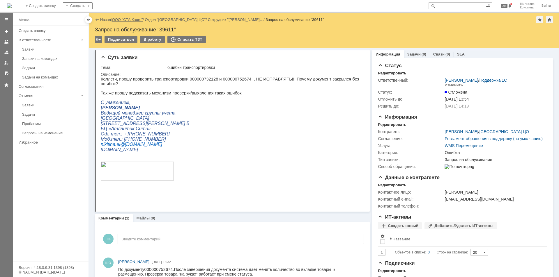
click at [137, 20] on link "ООО "СТА Карго"" at bounding box center [127, 19] width 31 height 4
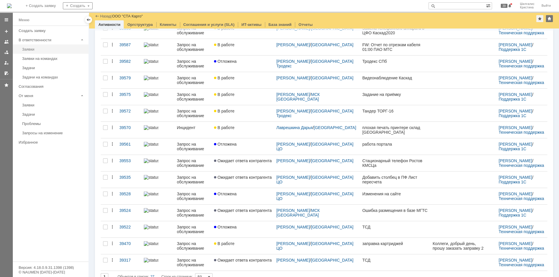
click at [37, 47] on link "Заявки" at bounding box center [54, 49] width 68 height 9
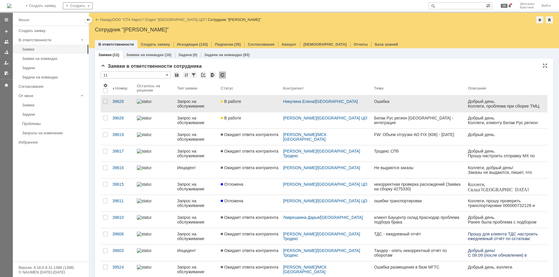
click at [235, 99] on link "В работе" at bounding box center [249, 104] width 62 height 16
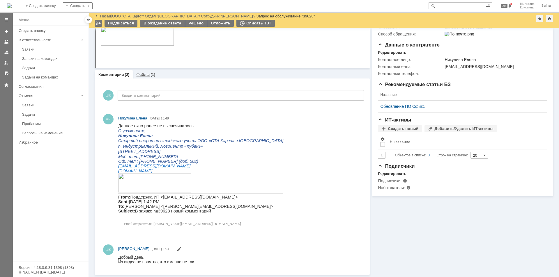
click at [146, 78] on div "Файлы (1)" at bounding box center [146, 74] width 26 height 8
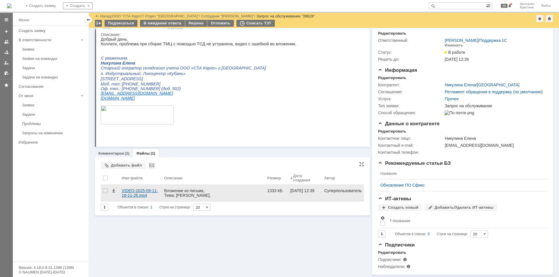
click at [129, 189] on div "VIDEO-2025-09-11-16-11-26.mp4" at bounding box center [141, 193] width 38 height 9
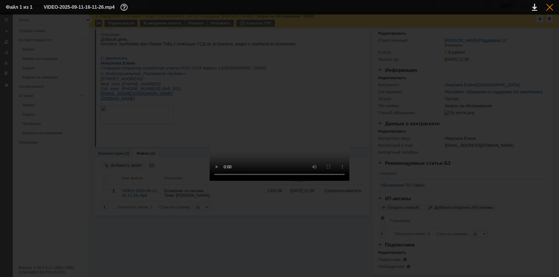
click at [553, 6] on div at bounding box center [549, 7] width 7 height 7
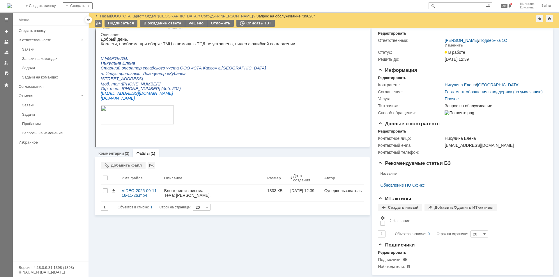
click at [116, 151] on link "Комментарии" at bounding box center [111, 153] width 26 height 4
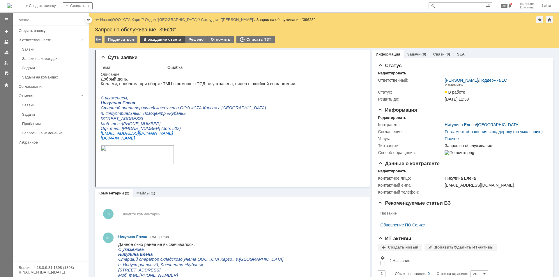
click at [153, 40] on div "В ожидание ответа" at bounding box center [162, 39] width 45 height 7
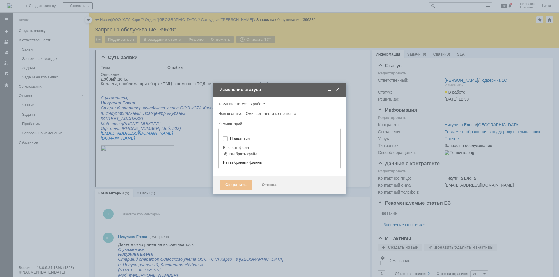
type input "[не указано]"
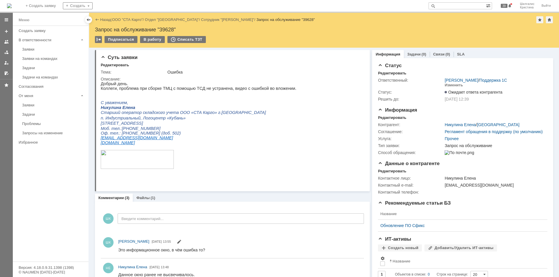
click at [124, 18] on link "ООО "СТА Карго"" at bounding box center [127, 19] width 31 height 4
